Goal: Task Accomplishment & Management: Manage account settings

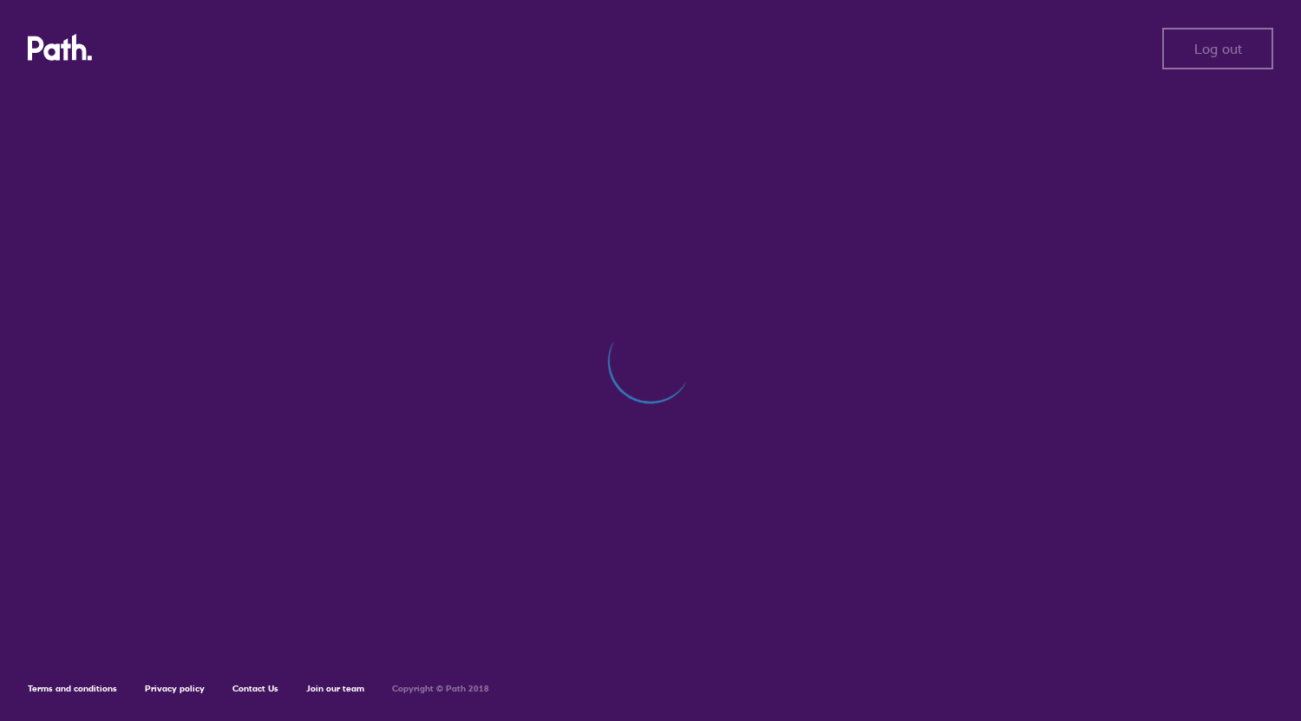
click at [680, 300] on div at bounding box center [650, 369] width 1245 height 562
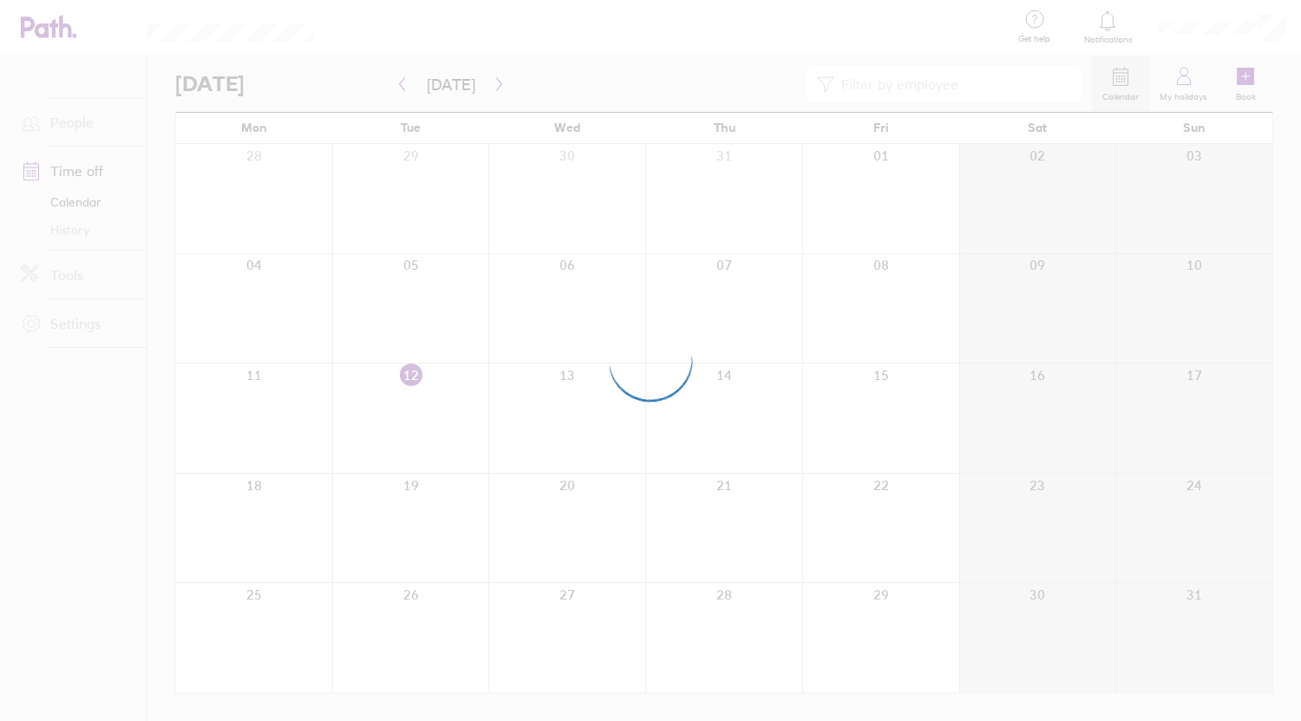
click at [461, 715] on div at bounding box center [650, 360] width 1301 height 721
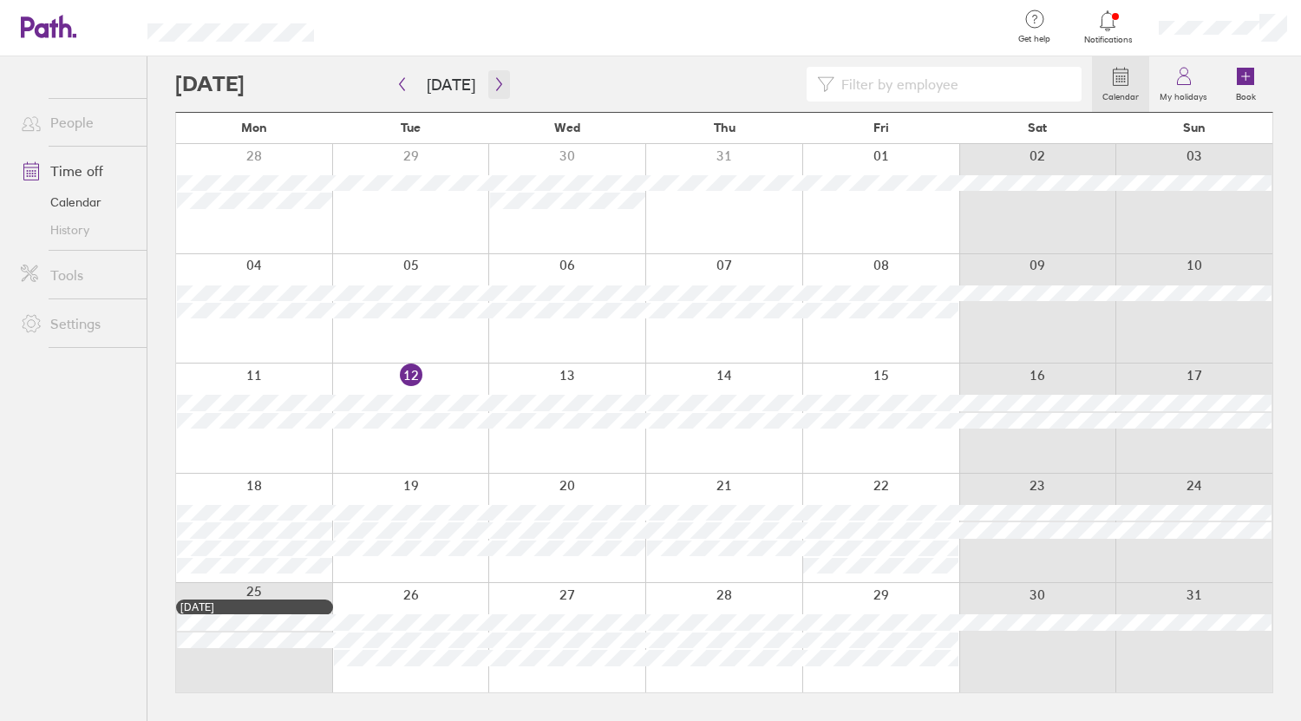
click at [488, 86] on button "button" at bounding box center [499, 84] width 22 height 29
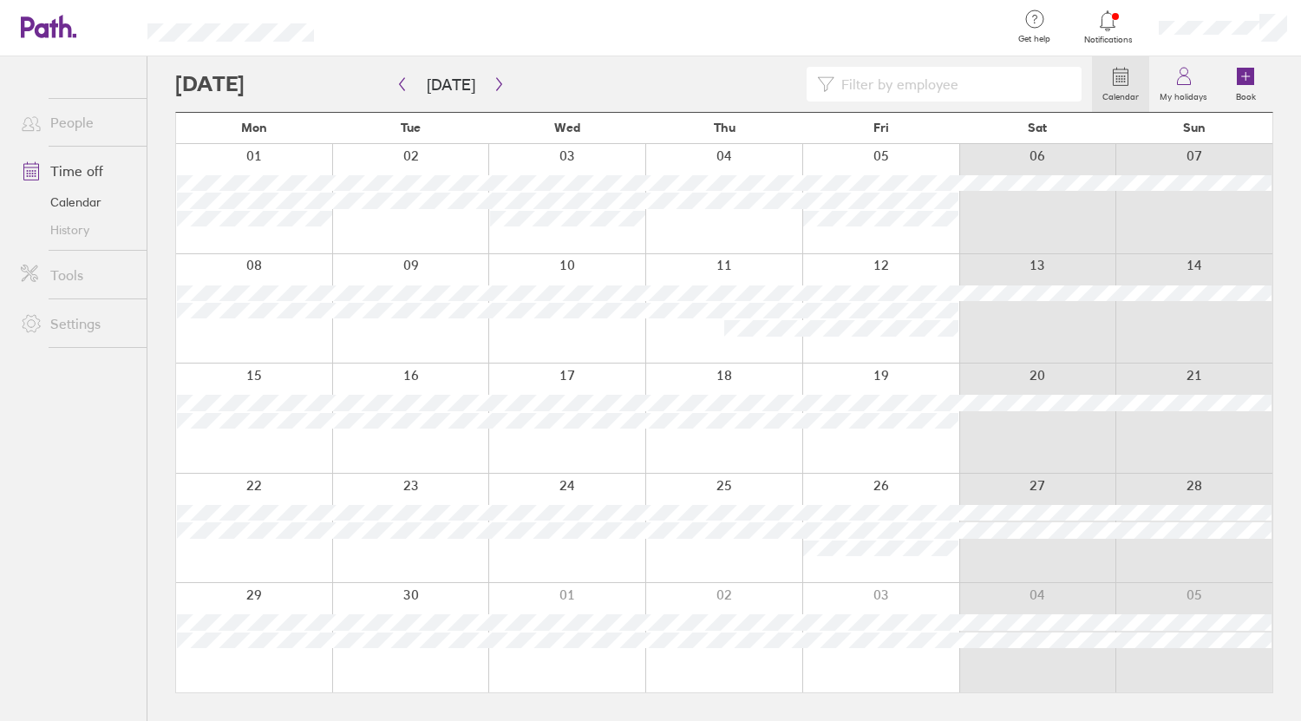
click at [704, 228] on div at bounding box center [723, 198] width 157 height 109
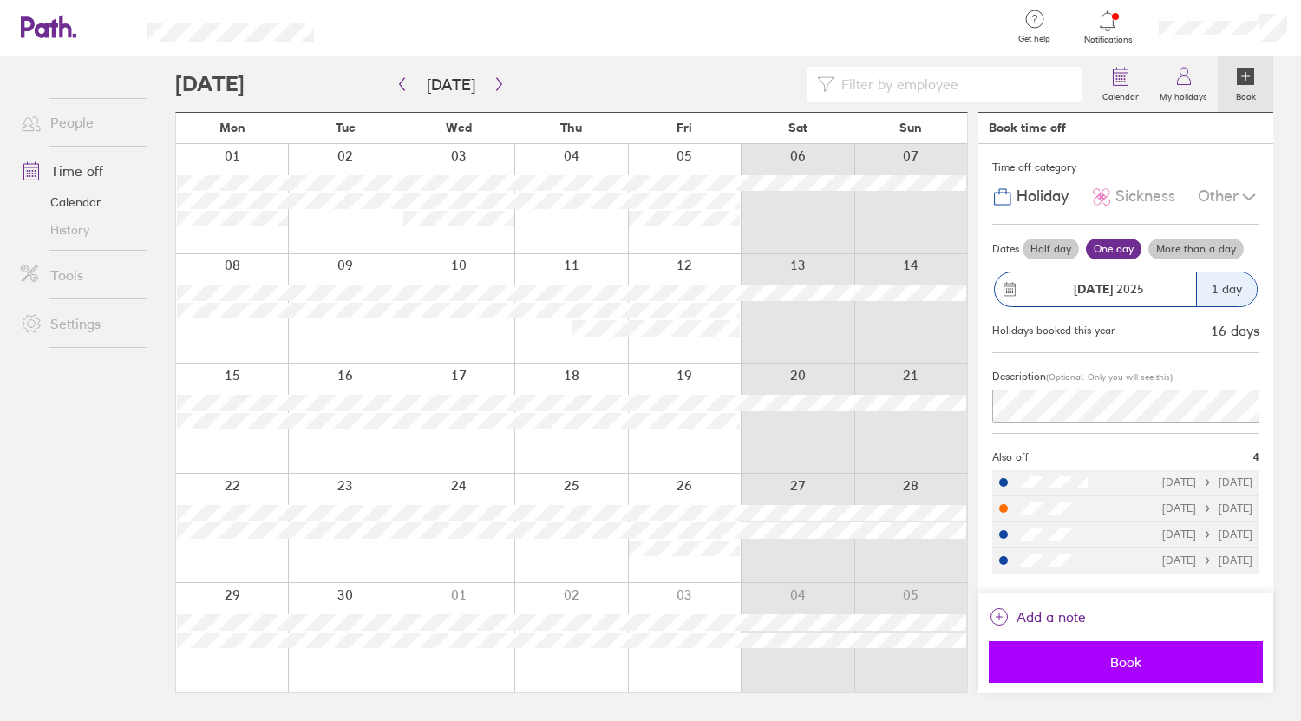
click at [1142, 652] on button "Book" at bounding box center [1125, 662] width 274 height 42
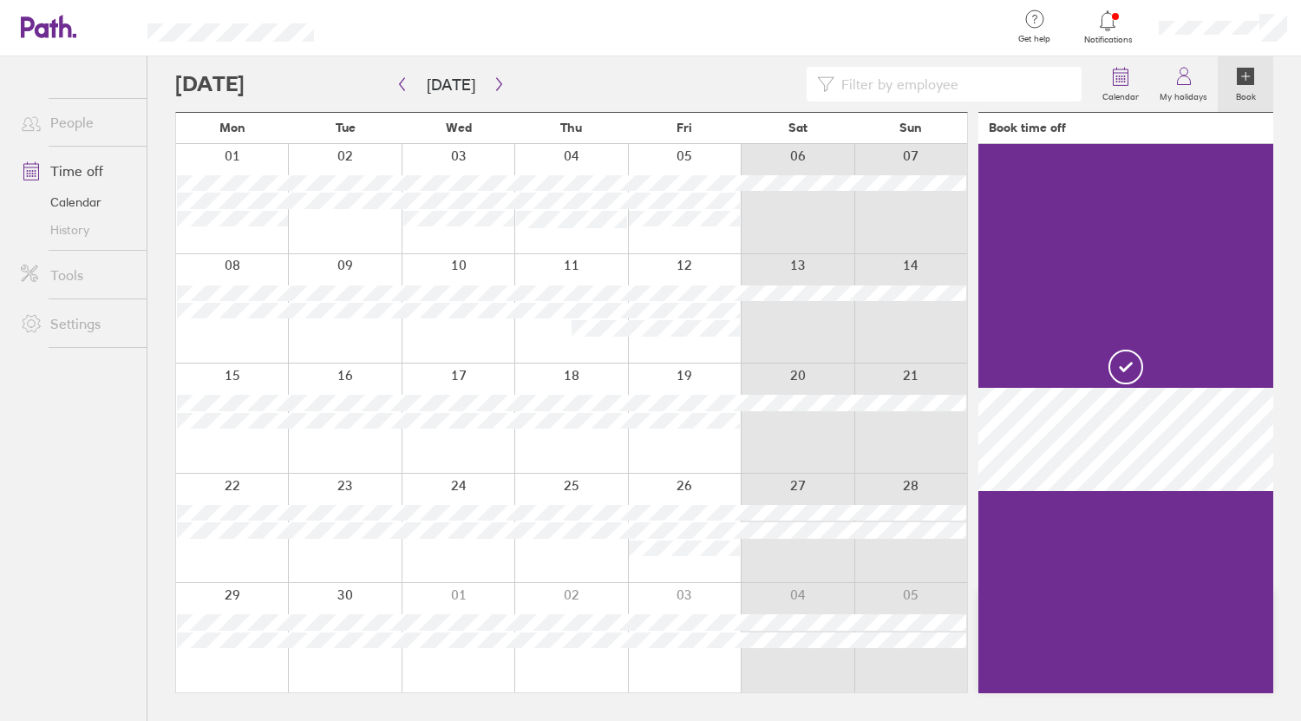
click at [744, 88] on div at bounding box center [633, 84] width 916 height 35
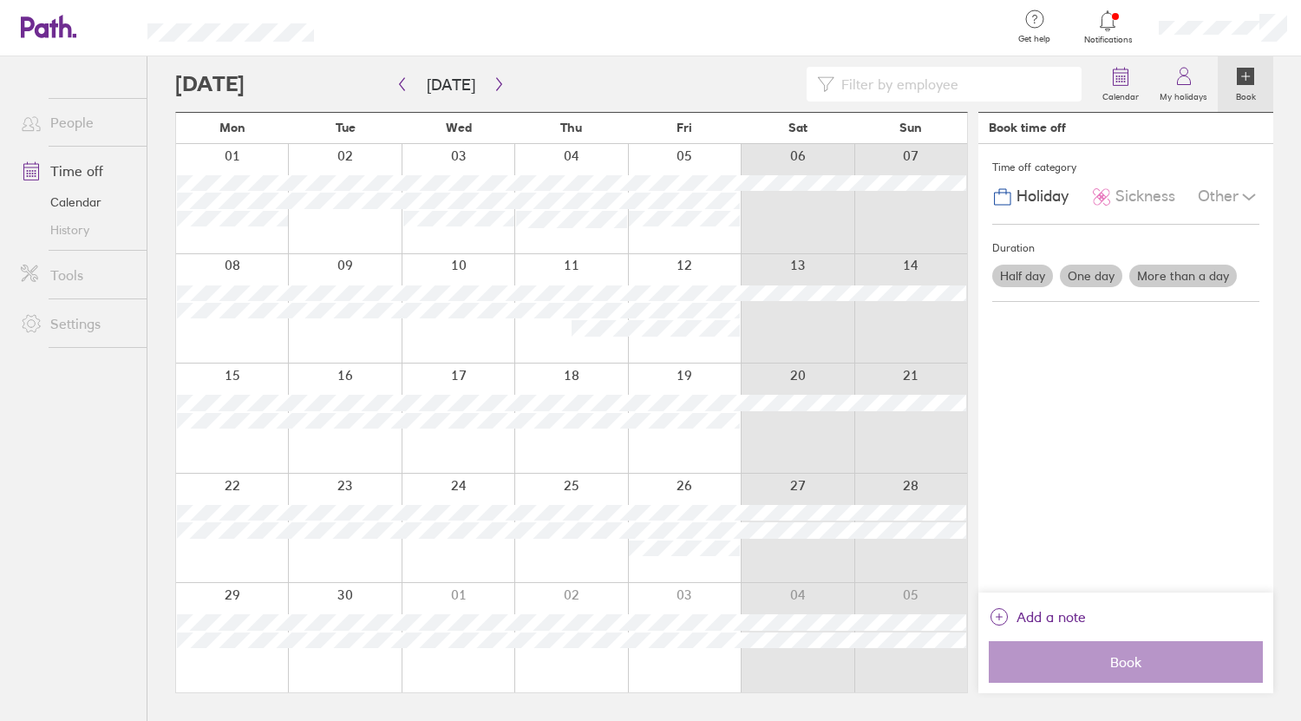
click at [1213, 19] on div at bounding box center [1223, 27] width 156 height 55
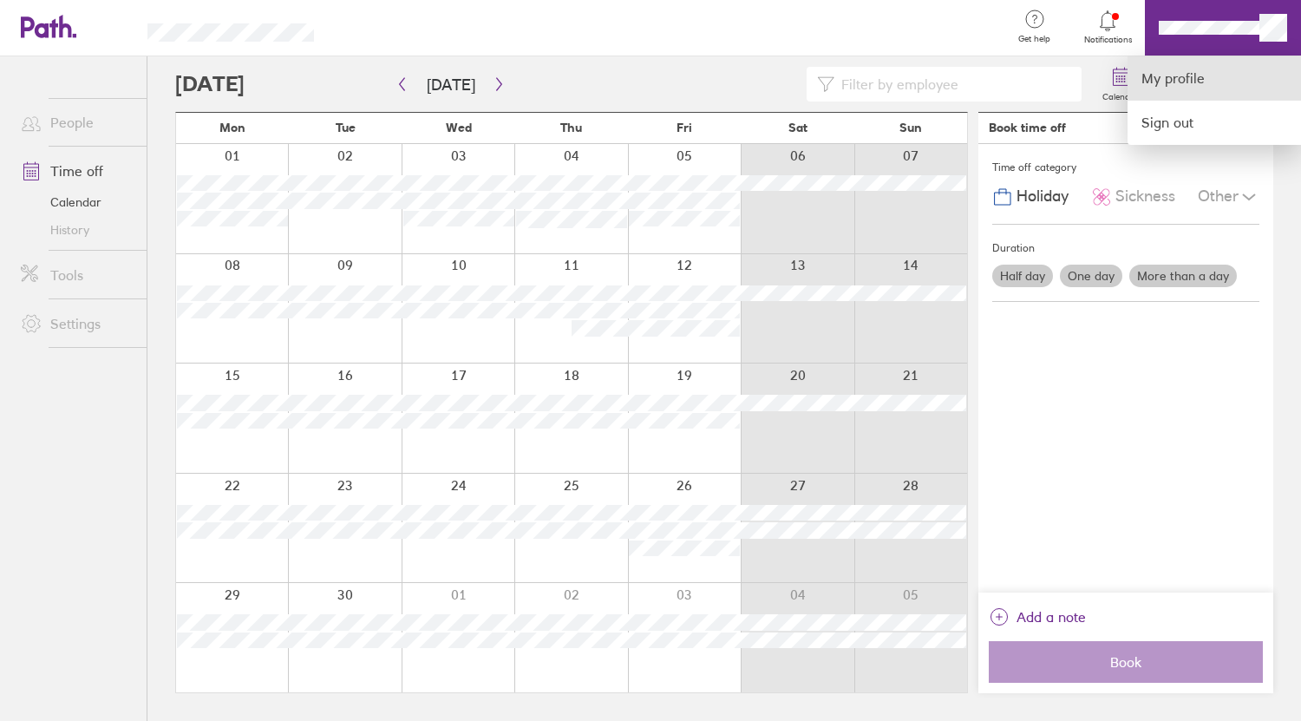
click at [1203, 75] on link "My profile" at bounding box center [1213, 78] width 173 height 44
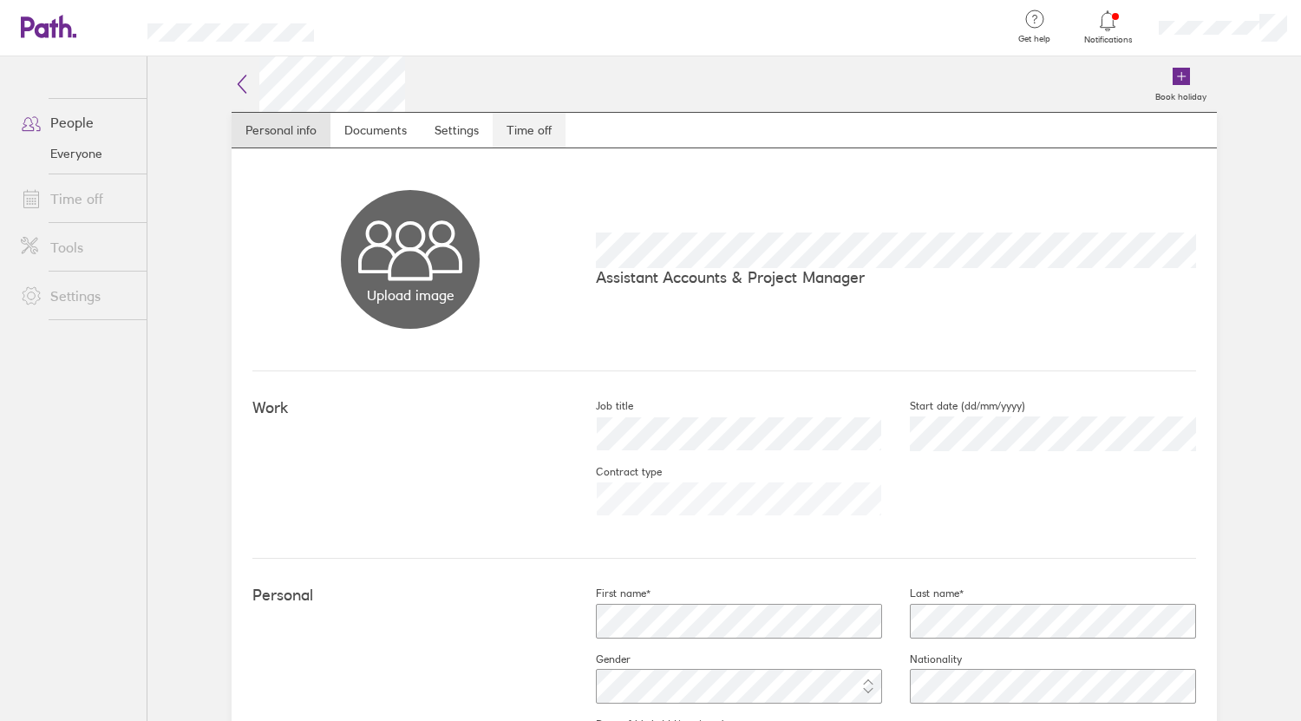
click at [512, 135] on link "Time off" at bounding box center [528, 130] width 73 height 35
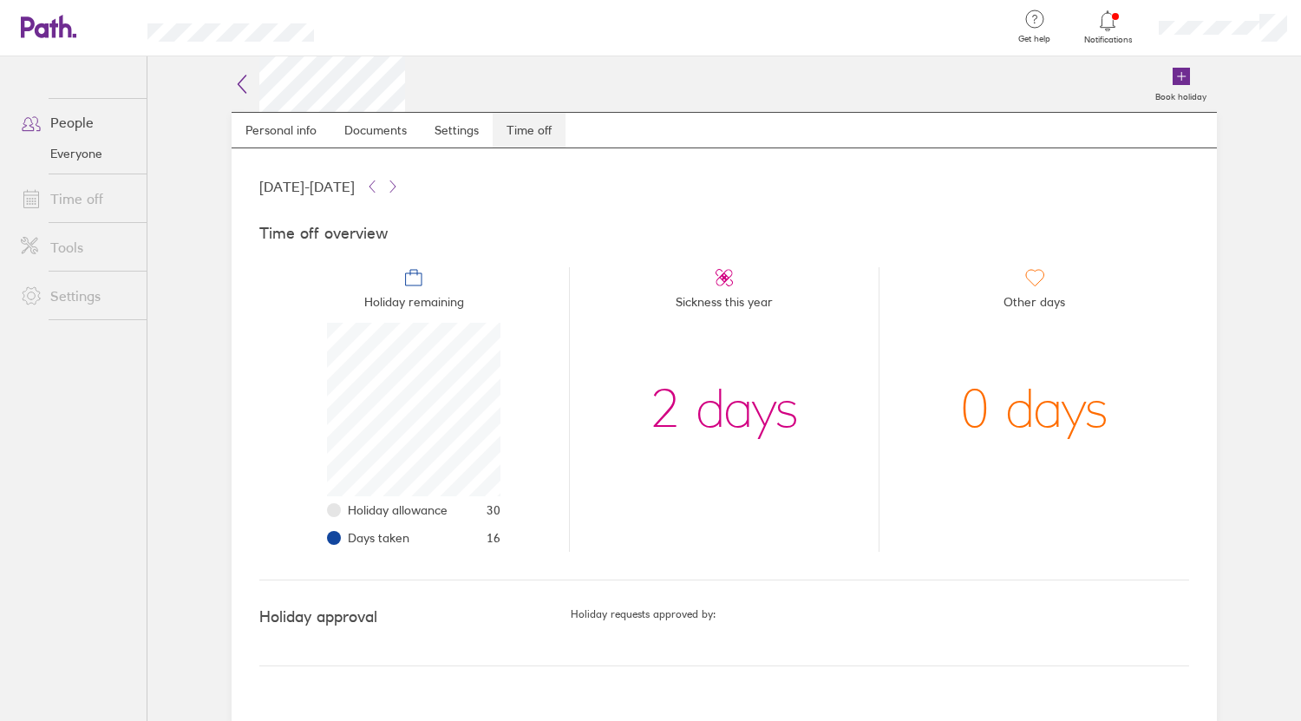
scroll to position [173, 173]
click at [54, 29] on icon at bounding box center [39, 26] width 37 height 21
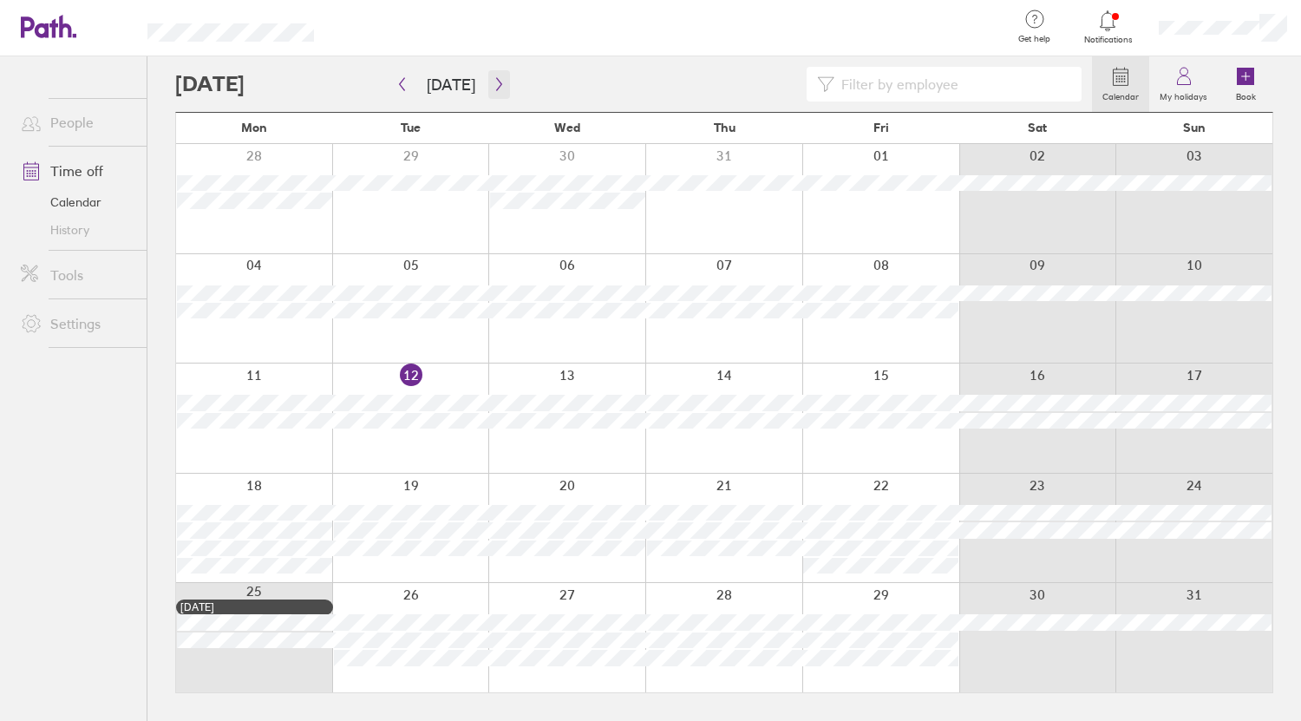
click at [490, 92] on button "button" at bounding box center [499, 84] width 22 height 29
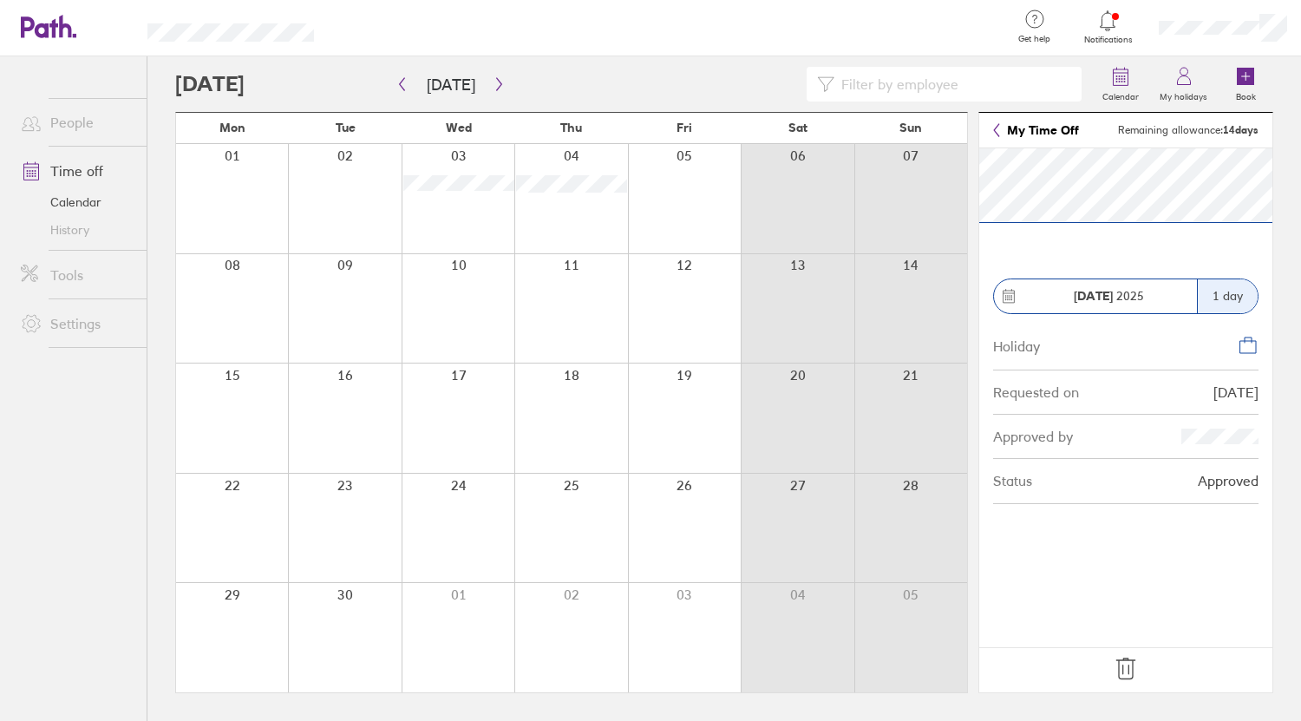
click at [591, 13] on div at bounding box center [670, 28] width 656 height 56
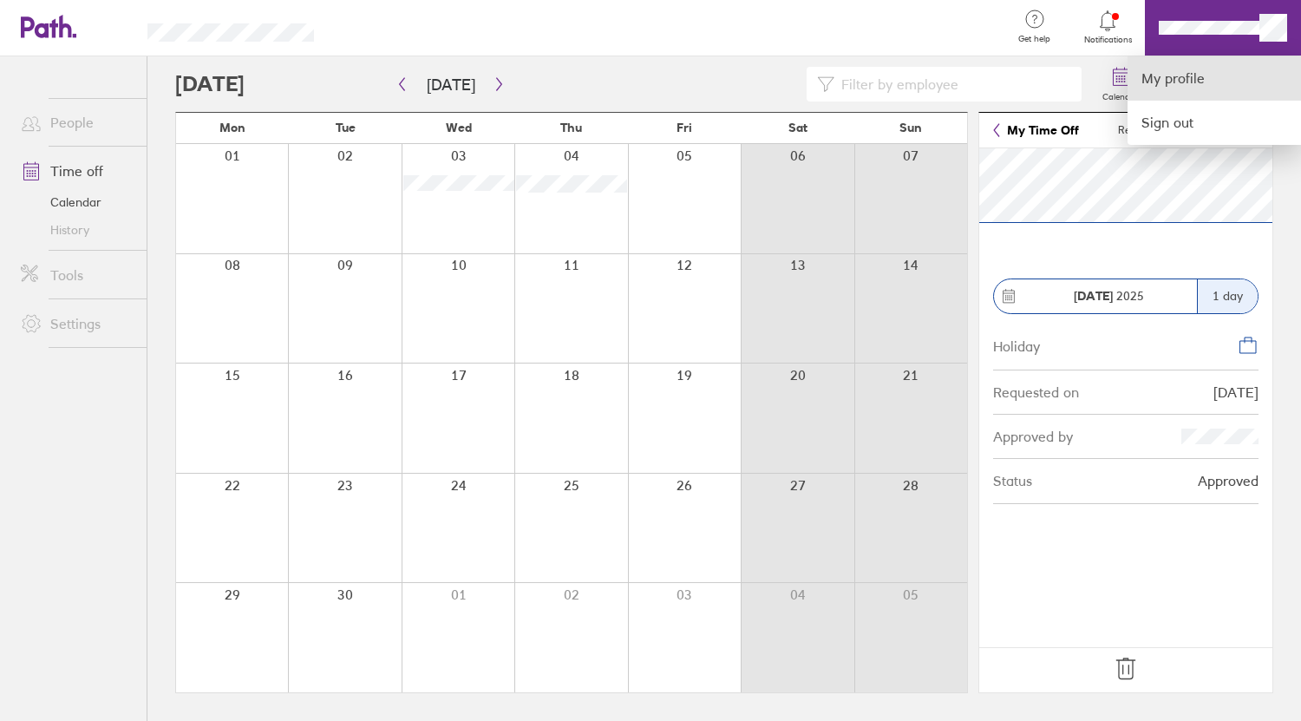
click at [1190, 75] on link "My profile" at bounding box center [1213, 78] width 173 height 44
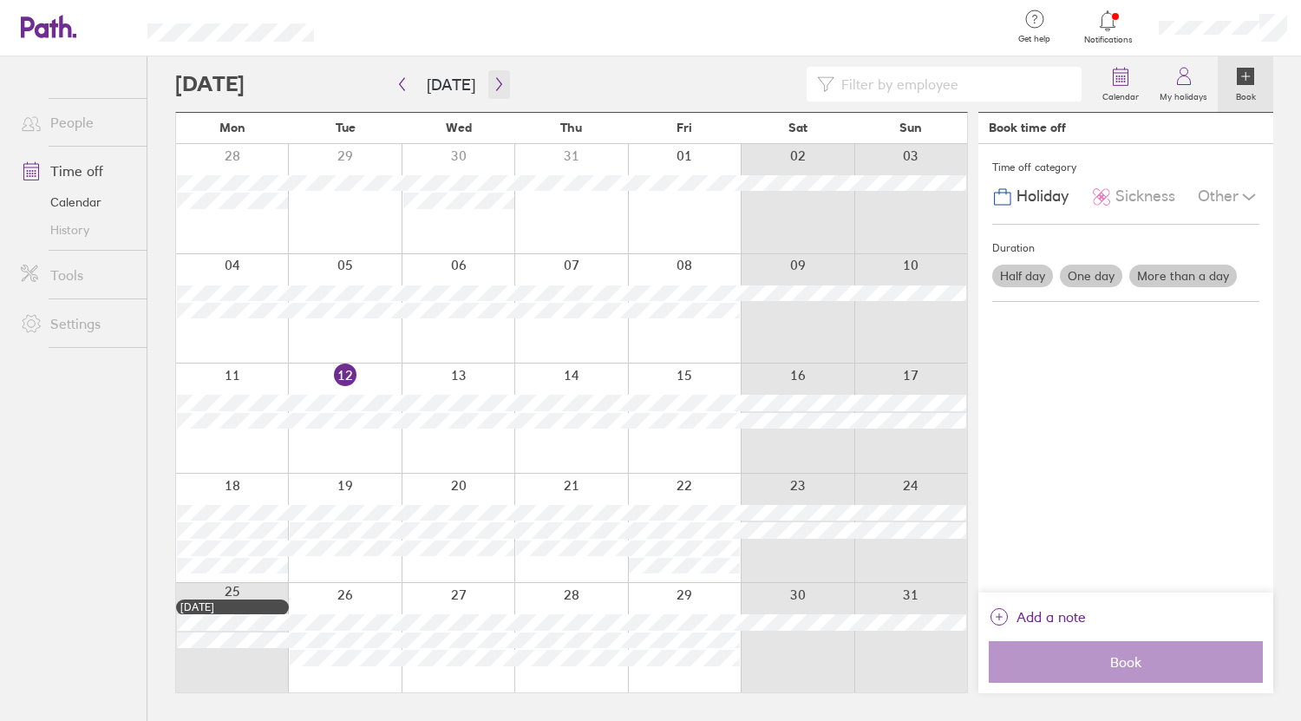
click at [488, 90] on button "button" at bounding box center [499, 84] width 22 height 29
